Goal: Transaction & Acquisition: Purchase product/service

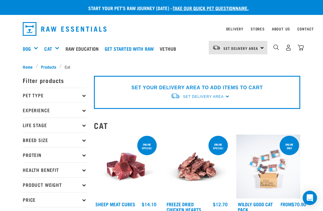
click at [91, 50] on link "Raw Education" at bounding box center [83, 49] width 39 height 24
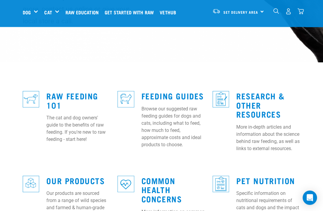
scroll to position [132, 0]
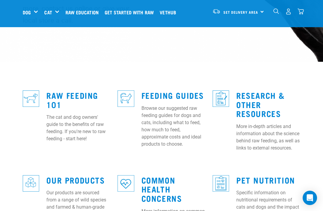
click at [76, 93] on link "Raw Feeding 101" at bounding box center [72, 100] width 52 height 14
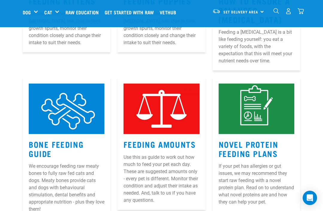
scroll to position [531, 0]
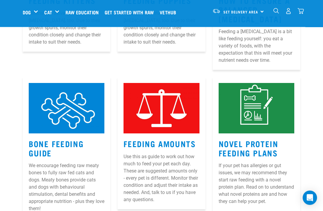
click at [148, 142] on link "Feeding Amounts" at bounding box center [159, 144] width 72 height 4
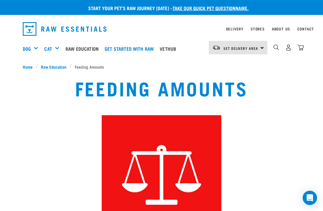
click at [201, 8] on link "take our quick pet questionnaire." at bounding box center [210, 8] width 76 height 3
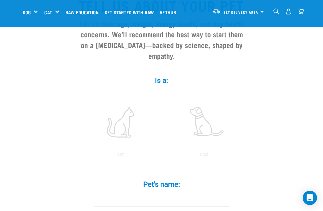
scroll to position [63, 0]
click at [121, 134] on label at bounding box center [120, 121] width 81 height 51
click at [79, 156] on input "radio" at bounding box center [79, 156] width 0 height 0
radio input "true"
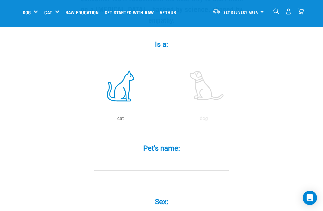
scroll to position [100, 0]
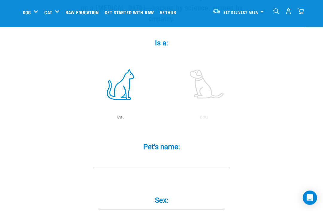
click at [159, 165] on input "Pet's name: *" at bounding box center [161, 162] width 134 height 13
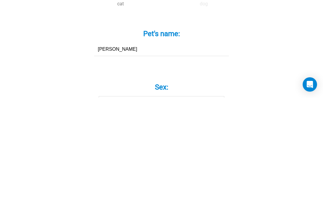
type input "Vincent"
click at [228, 195] on label "Sex: *" at bounding box center [161, 200] width 179 height 11
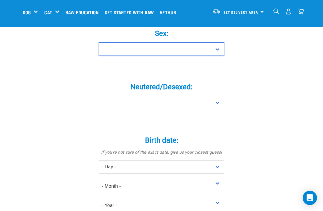
select select "boy"
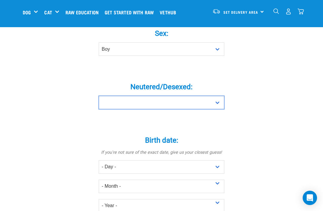
click at [206, 109] on select "Yes No" at bounding box center [161, 102] width 125 height 13
select select "yes"
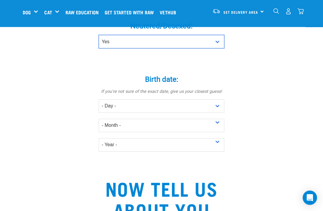
scroll to position [329, 0]
click at [214, 152] on select "- Year - 2025 2024 2023 2022 2021 2020 2019 2018 2017 2016 2015 2014 2013 2012" at bounding box center [161, 144] width 125 height 13
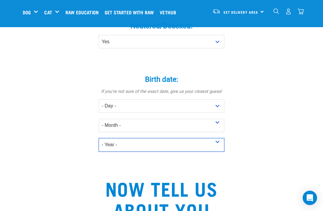
select select "2019"
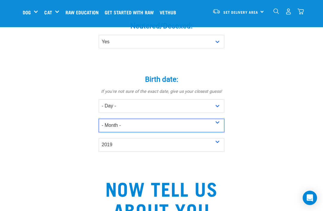
click at [219, 131] on select "- Month - January February March April May June July August September October N…" at bounding box center [161, 125] width 125 height 13
select select "October"
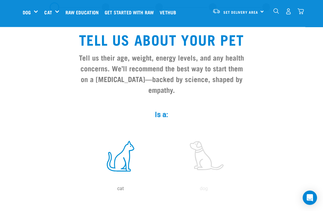
scroll to position [0, 0]
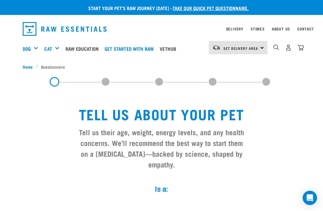
click at [145, 50] on link "Get started with Raw" at bounding box center [130, 49] width 55 height 24
click at [0, 0] on div "Wildly Good Meal Packs" at bounding box center [0, 0] width 0 height 0
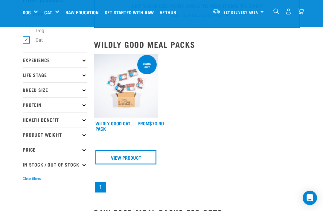
scroll to position [38, 0]
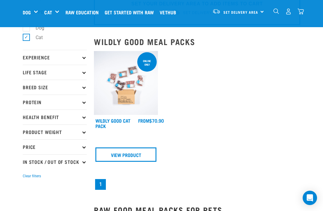
click at [139, 93] on img at bounding box center [126, 83] width 64 height 64
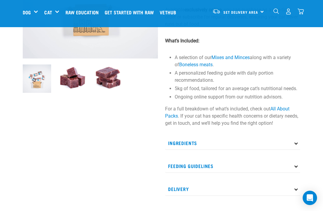
scroll to position [122, 0]
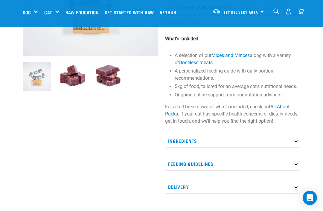
click at [295, 142] on icon at bounding box center [295, 140] width 3 height 3
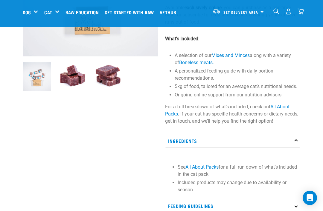
click at [296, 142] on icon at bounding box center [295, 140] width 3 height 3
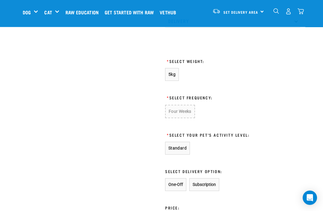
scroll to position [288, 0]
click at [175, 75] on span "5kg" at bounding box center [171, 74] width 7 height 5
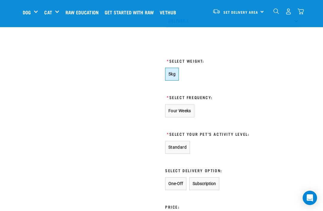
click at [187, 112] on button "Four Weeks" at bounding box center [179, 111] width 29 height 13
click at [186, 149] on button "Standard" at bounding box center [177, 147] width 25 height 13
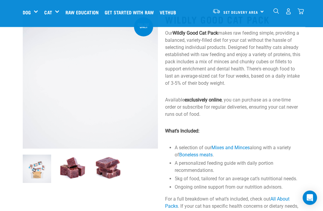
scroll to position [0, 0]
